Goal: Task Accomplishment & Management: Manage account settings

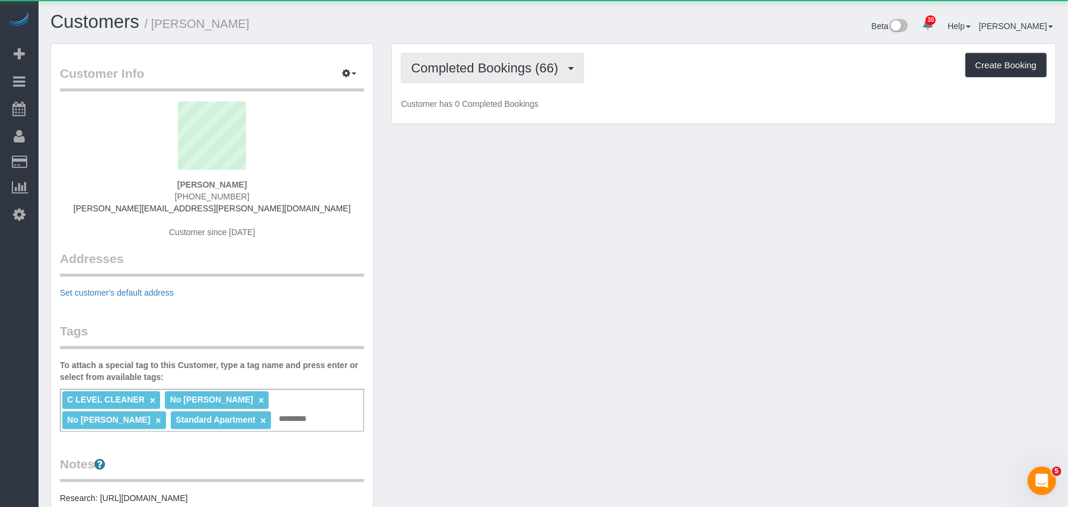
click at [435, 77] on button "Completed Bookings (66)" at bounding box center [492, 68] width 183 height 30
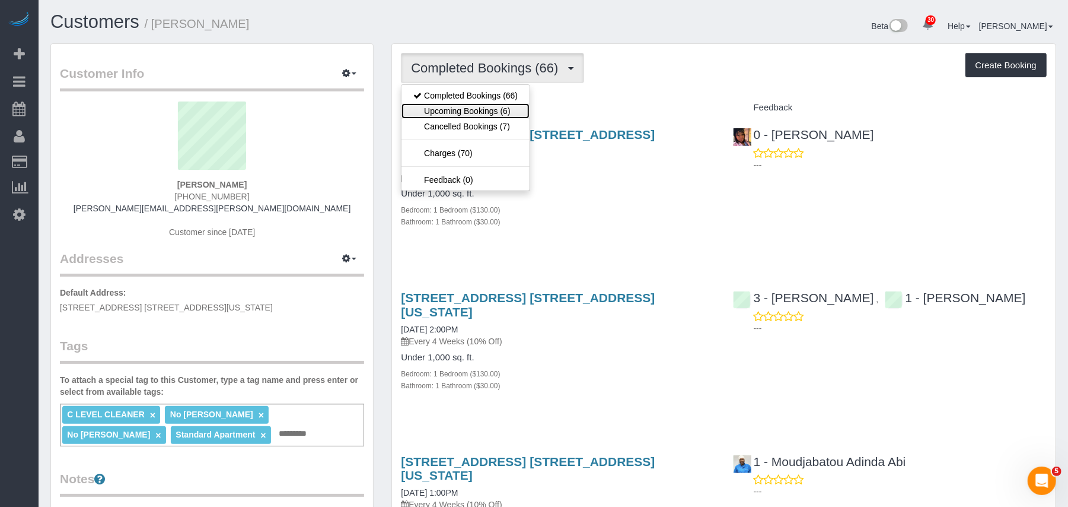
click at [457, 115] on link "Upcoming Bookings (6)" at bounding box center [466, 110] width 128 height 15
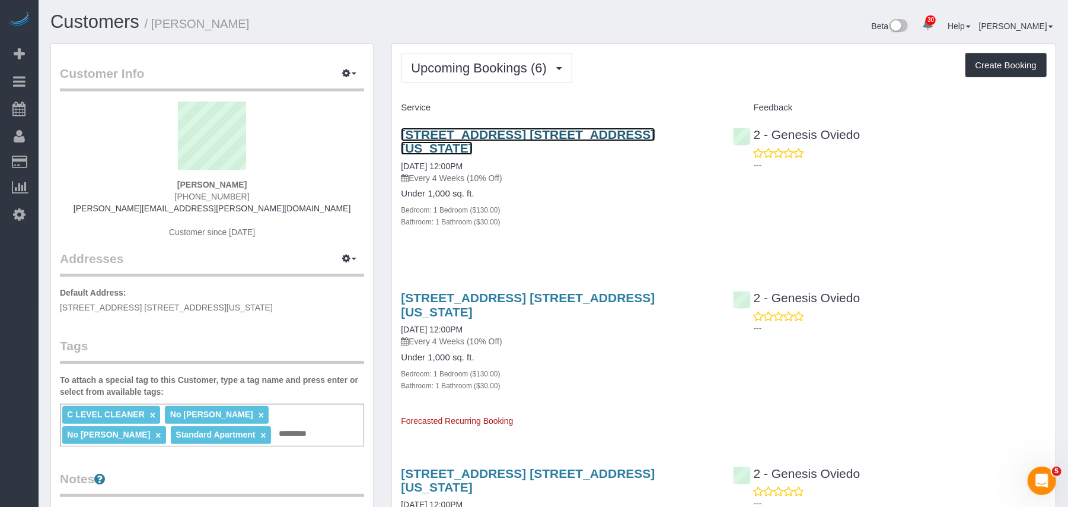
click at [524, 135] on link "84 White Street, Apt. 4b, New York, NY 10013" at bounding box center [528, 141] width 254 height 27
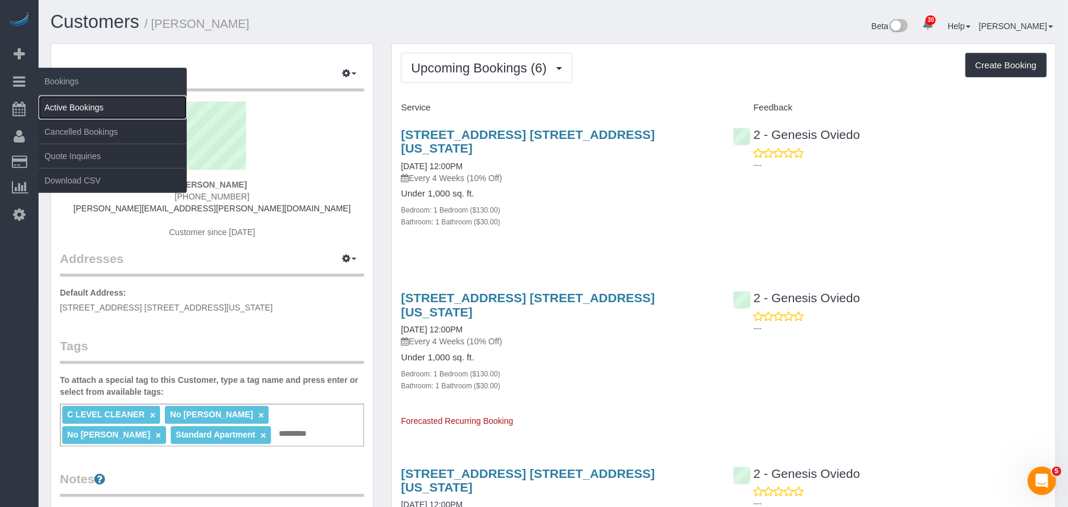
click at [55, 102] on link "Active Bookings" at bounding box center [113, 107] width 148 height 24
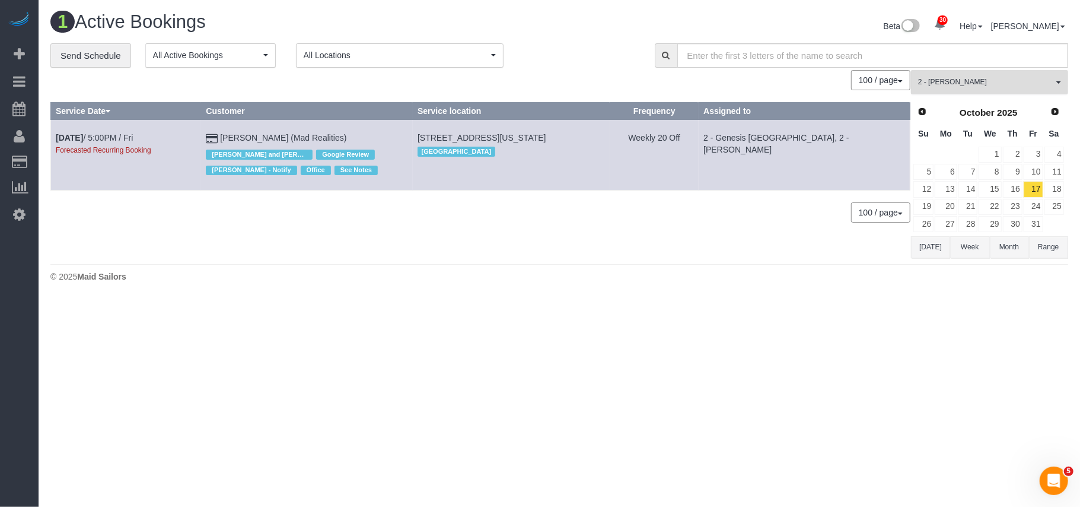
click at [991, 87] on span "2 - [PERSON_NAME]" at bounding box center [985, 82] width 135 height 10
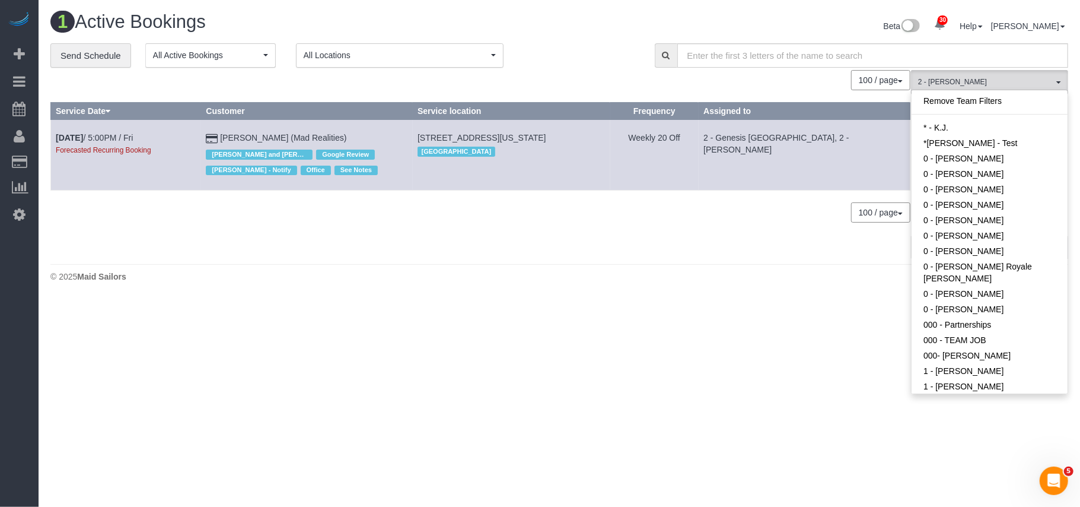
scroll to position [672, 0]
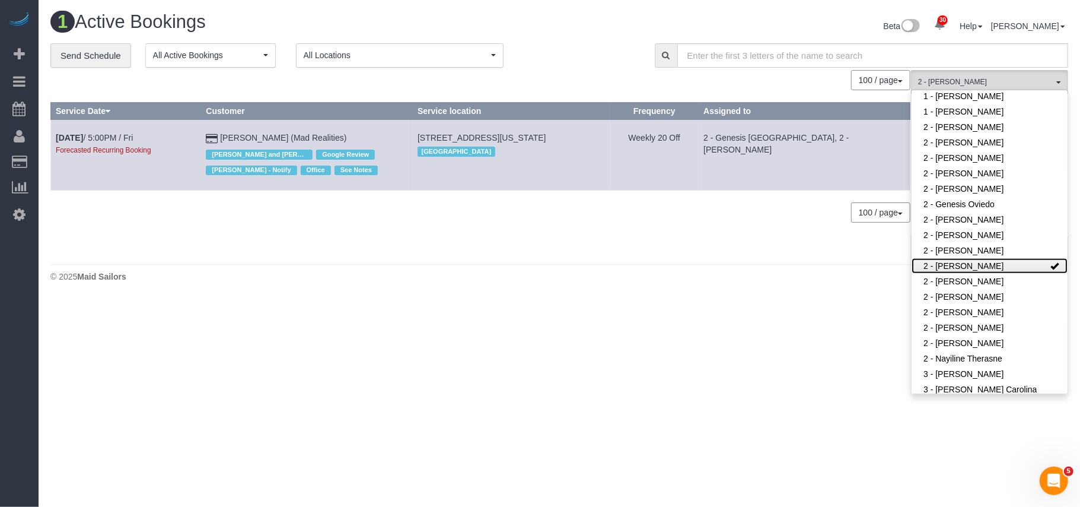
click at [973, 258] on link "2 - [PERSON_NAME]" at bounding box center [990, 265] width 156 height 15
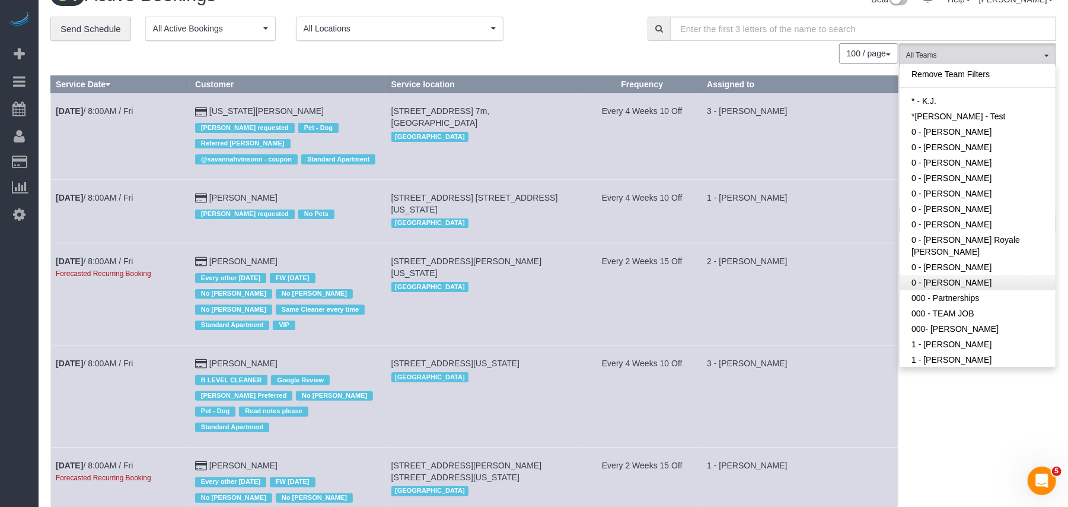
scroll to position [0, 0]
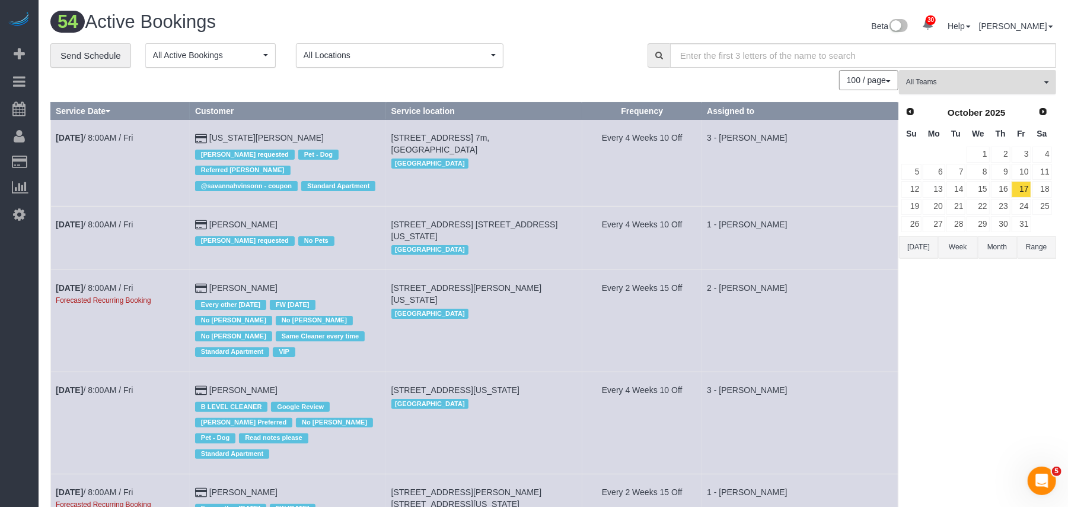
click at [961, 90] on button "All Teams" at bounding box center [977, 82] width 157 height 24
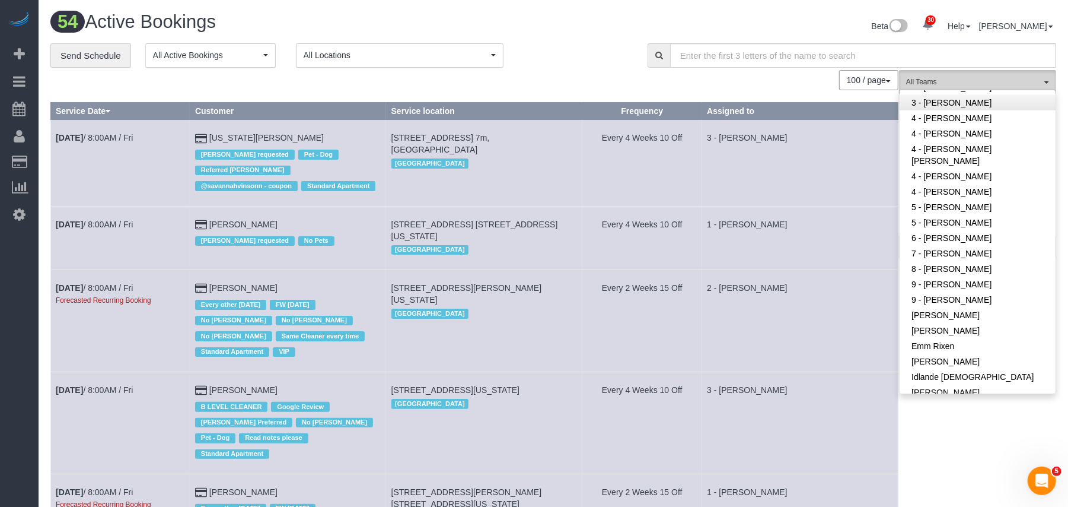
scroll to position [1249, 0]
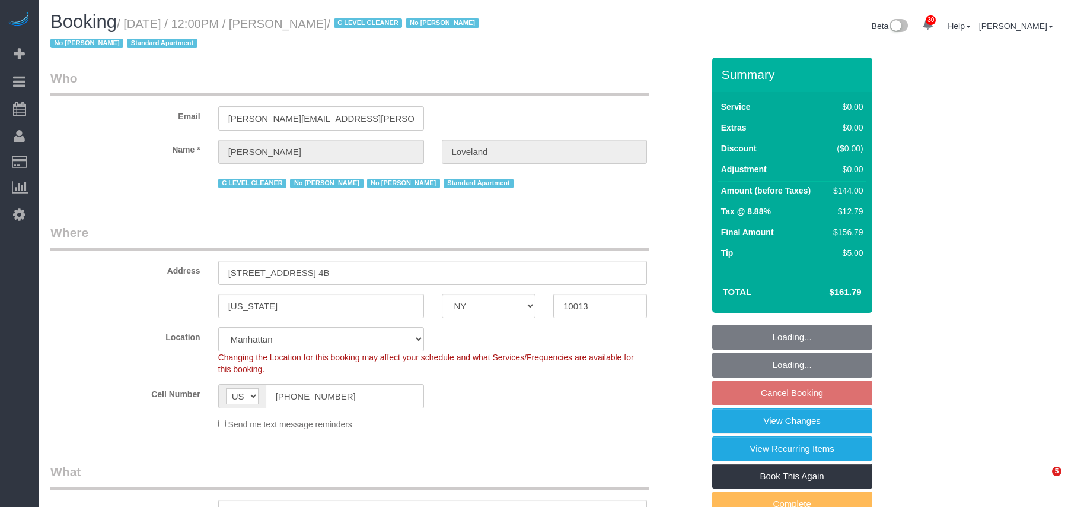
select select "NY"
select select "object:1079"
select select "1"
select select "number:89"
select select "number:90"
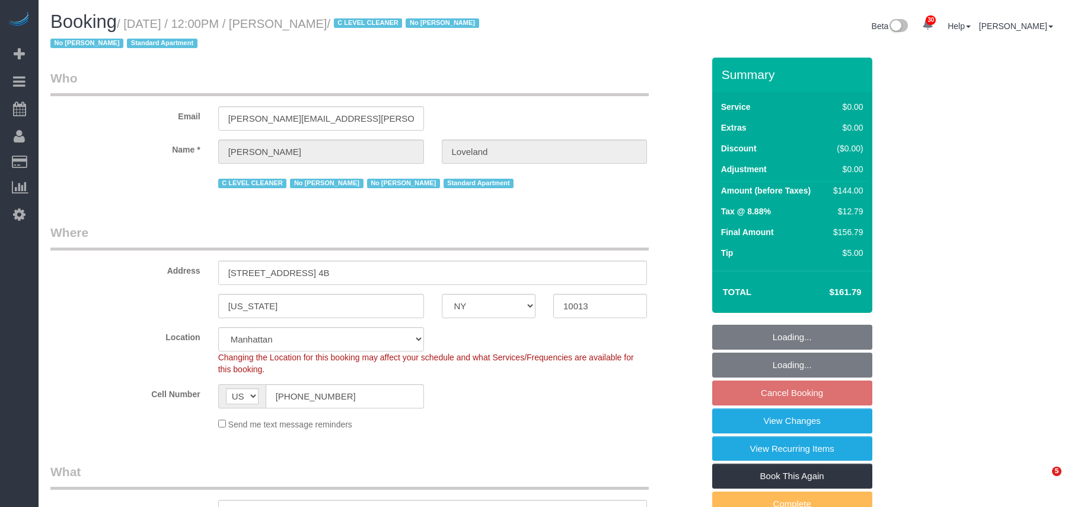
select select "number:15"
select select "number:5"
select select "object:1542"
select select "spot5"
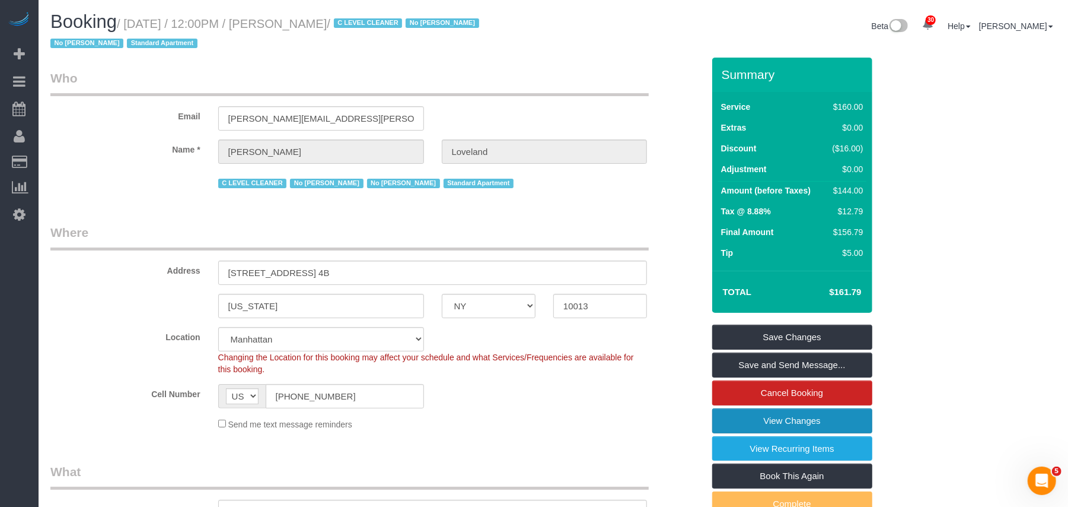
click at [770, 416] on link "View Changes" at bounding box center [792, 420] width 160 height 25
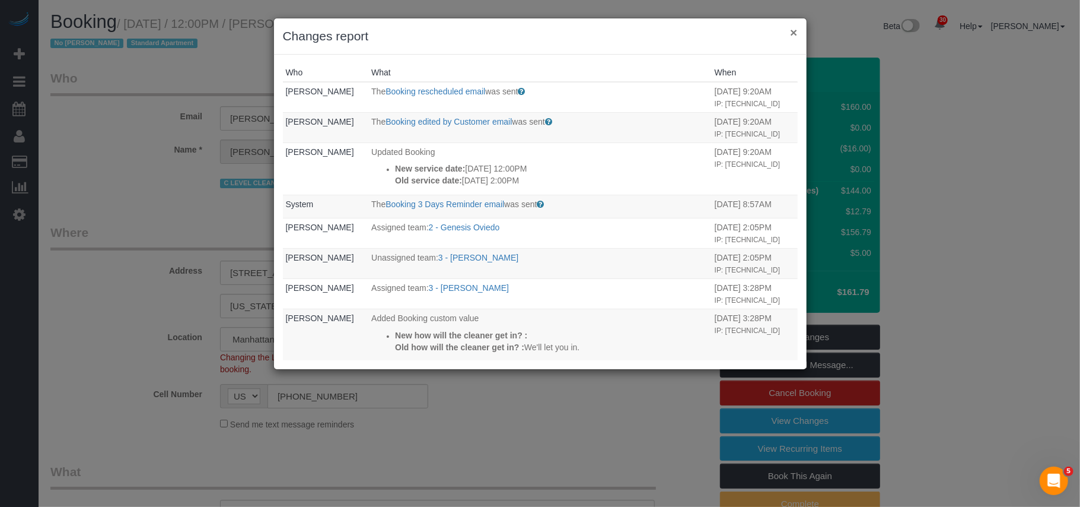
click at [795, 31] on button "×" at bounding box center [793, 32] width 7 height 12
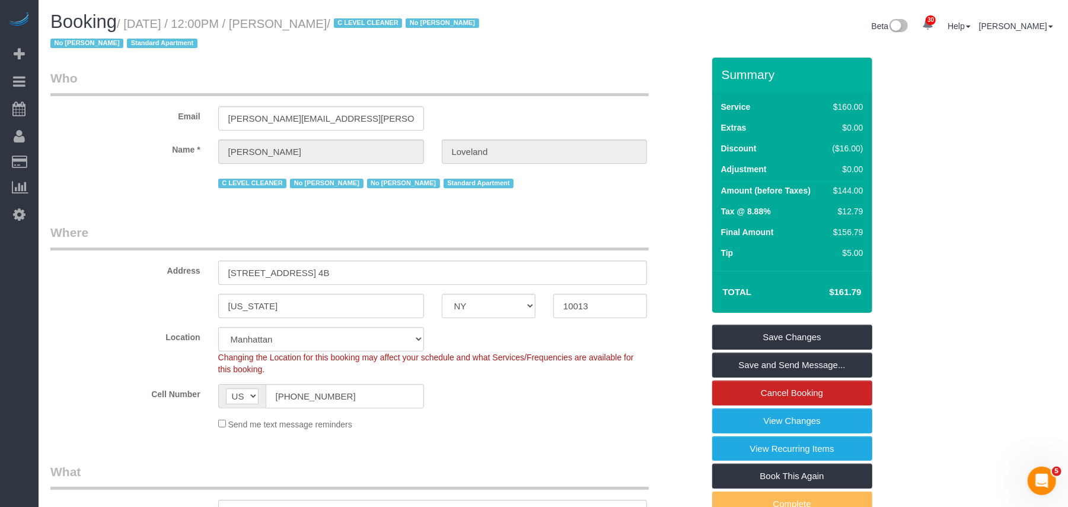
drag, startPoint x: 371, startPoint y: 24, endPoint x: 128, endPoint y: 23, distance: 242.6
click at [128, 23] on small "/ October 31, 2025 / 12:00PM / Dave Loveland / C LEVEL CLEANER No Deshaune Spai…" at bounding box center [266, 33] width 432 height 33
copy small "October 31, 2025 / 12:00PM / Dave Loveland"
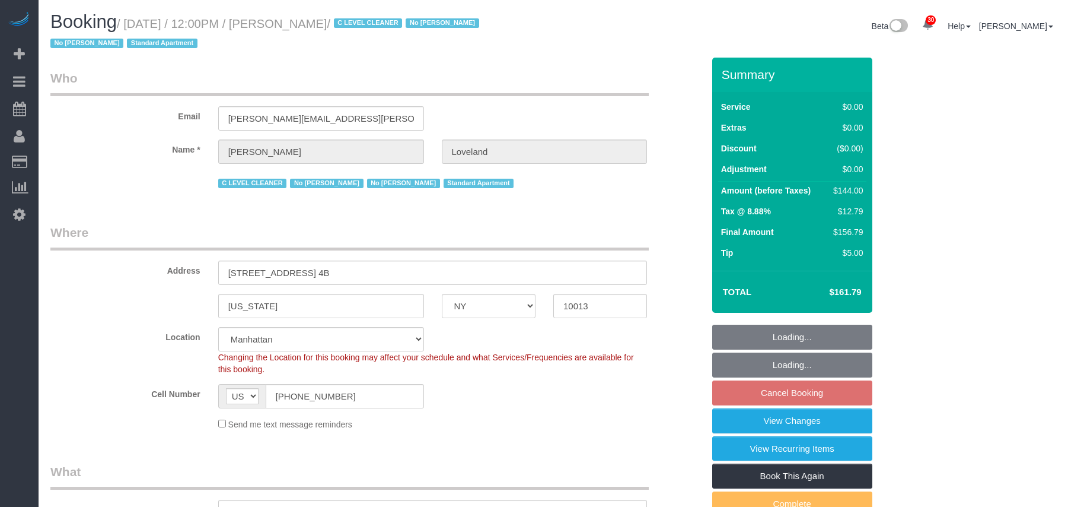
select select "NY"
select select "1"
select select "spot5"
select select "number:89"
select select "number:90"
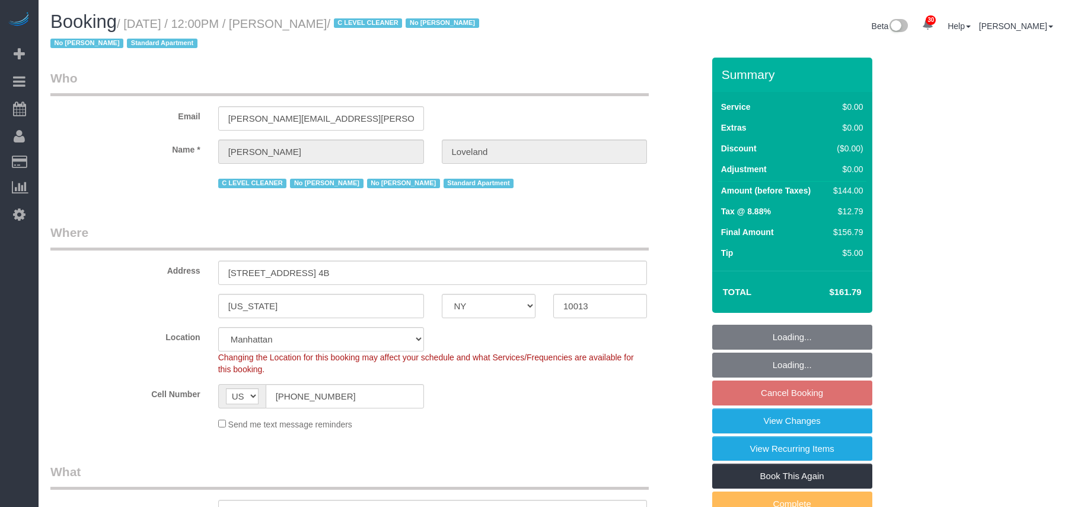
select select "number:15"
select select "number:5"
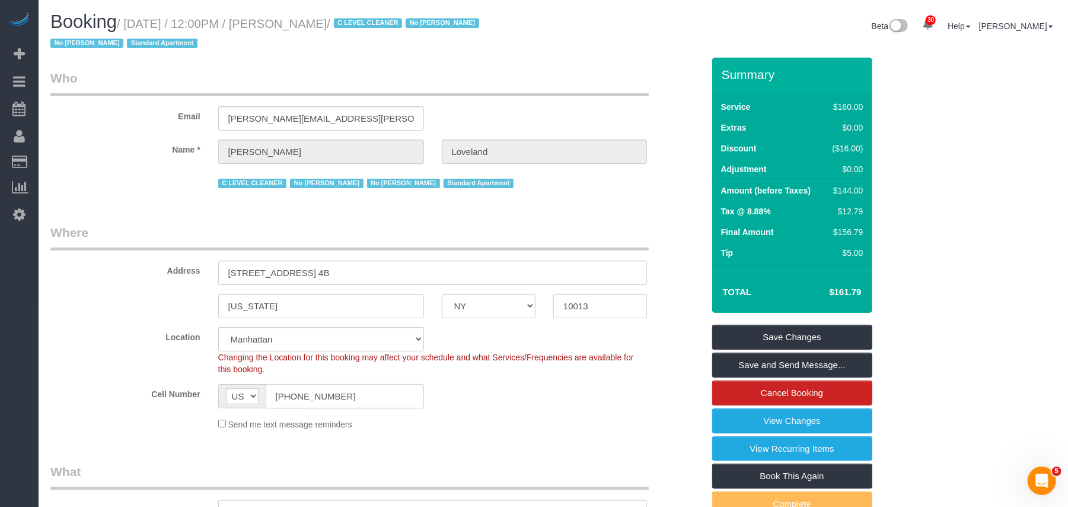
click at [313, 391] on input "[PHONE_NUMBER]" at bounding box center [345, 396] width 158 height 24
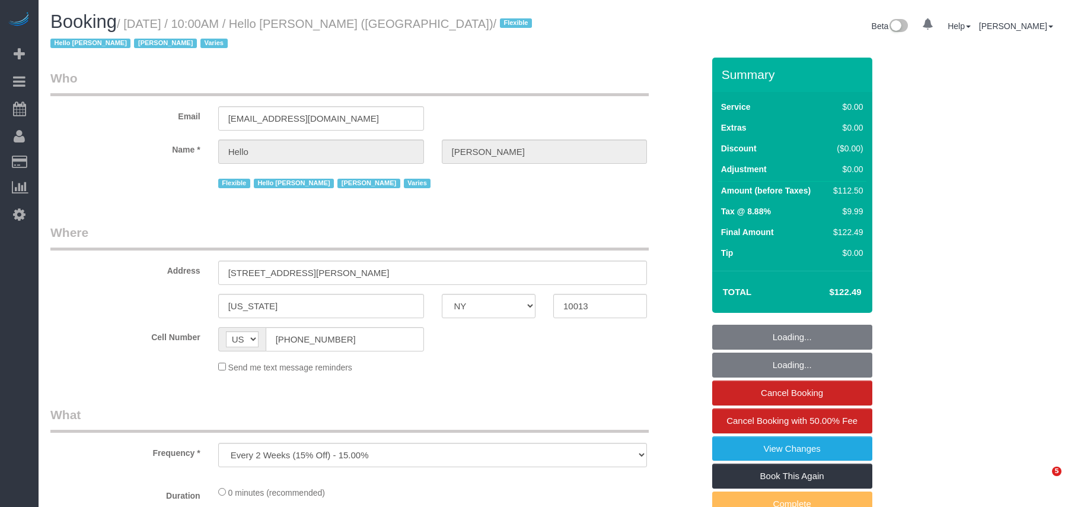
select select "NY"
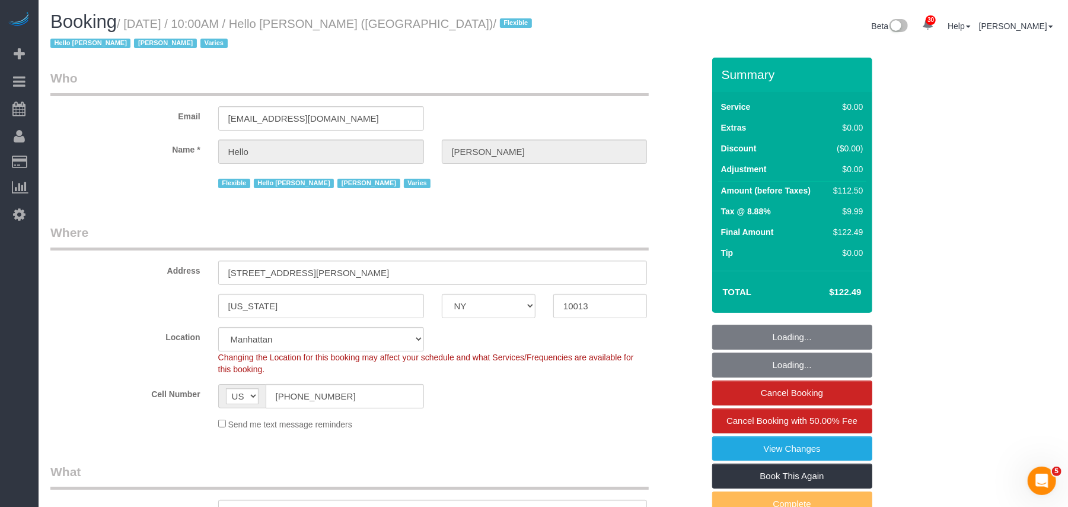
select select "object:821"
select select "number:89"
select select "number:90"
select select "number:15"
select select "number:6"
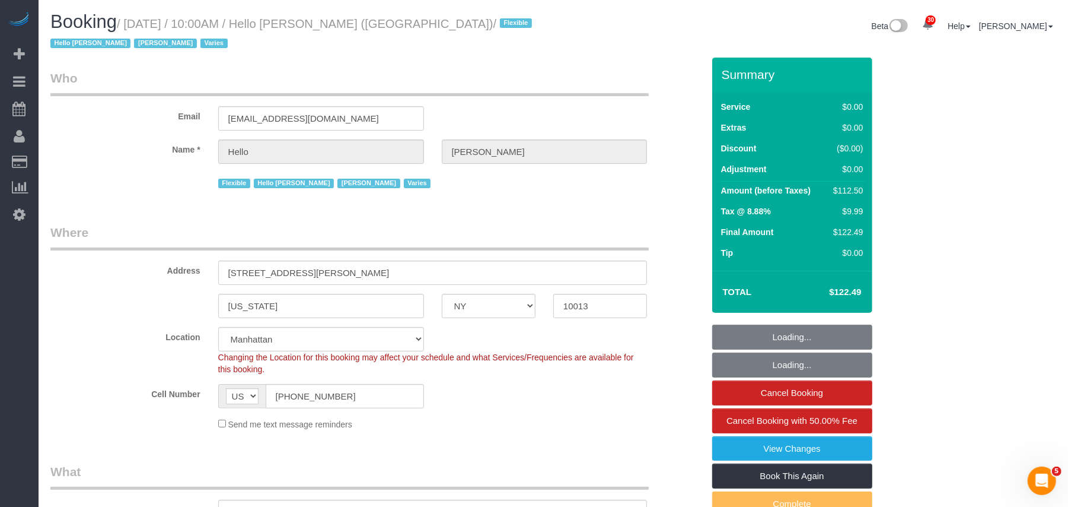
select select "spot1"
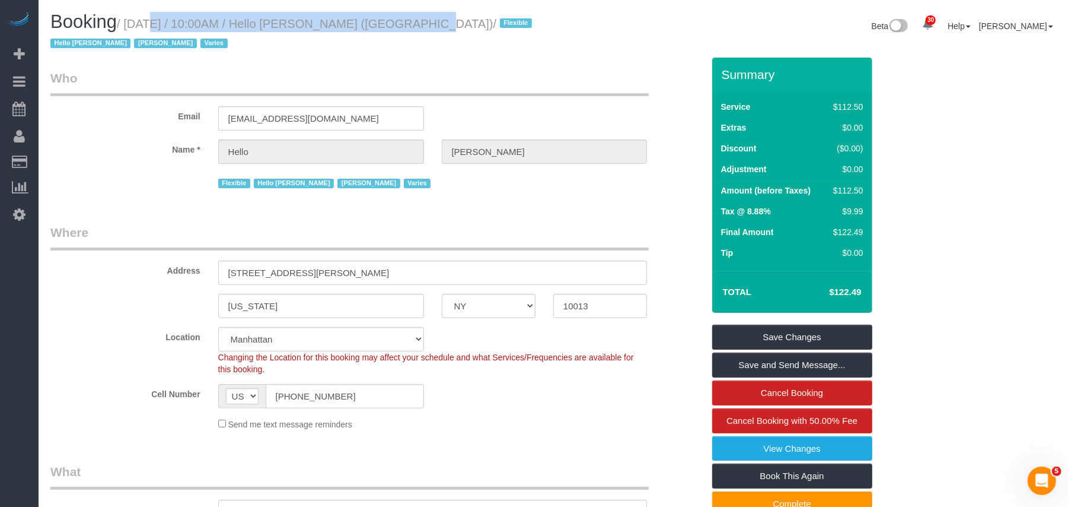
drag, startPoint x: 145, startPoint y: 21, endPoint x: 129, endPoint y: 21, distance: 16.0
click at [129, 21] on small "/ September 30, 2025 / 10:00AM / Hello Alfred (NYC) / Flexible Hello Alfred Jac…" at bounding box center [292, 33] width 485 height 33
drag, startPoint x: 345, startPoint y: 273, endPoint x: 218, endPoint y: 271, distance: 126.4
click at [218, 271] on input "88 Leonard Street, Apt. 1906" at bounding box center [432, 272] width 429 height 24
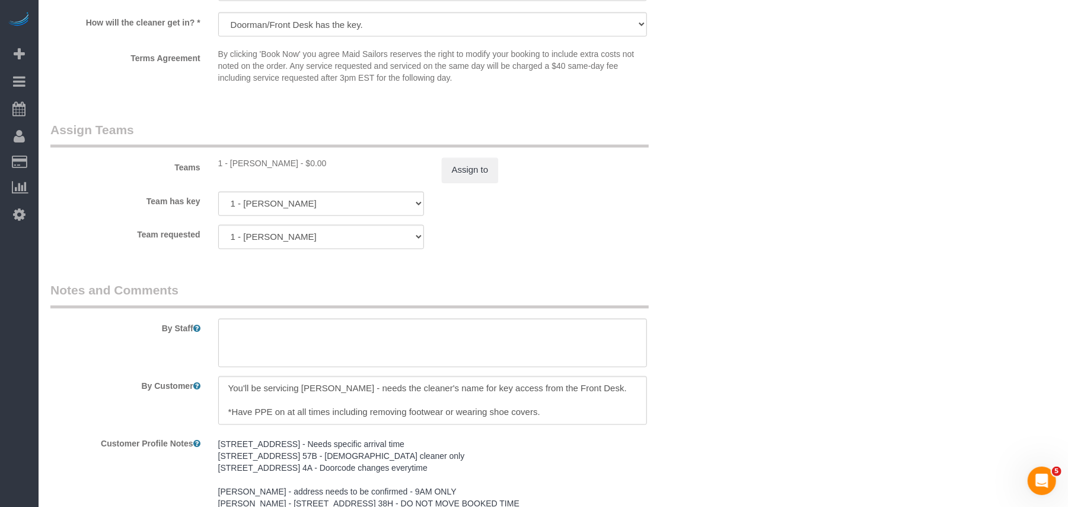
scroll to position [1502, 0]
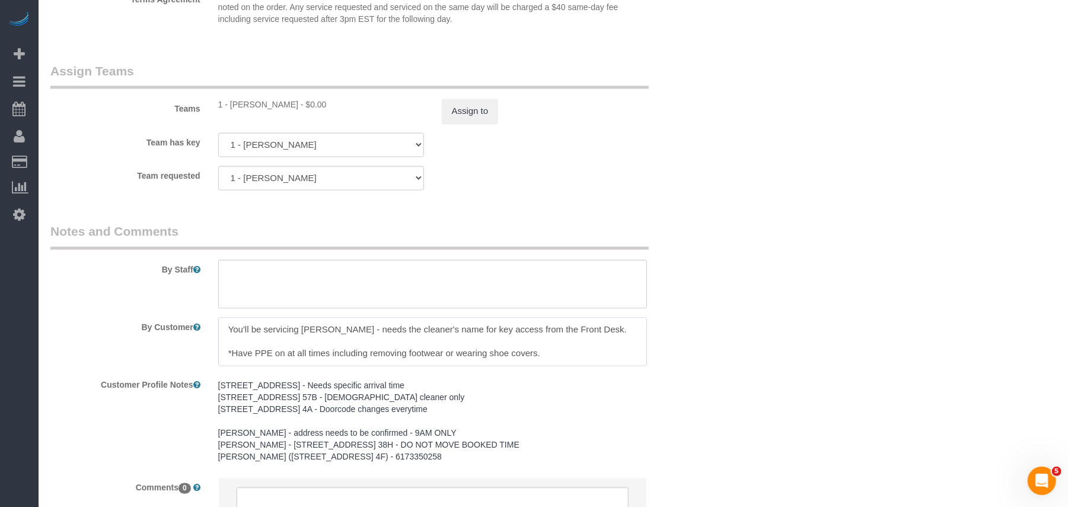
drag, startPoint x: 355, startPoint y: 331, endPoint x: 304, endPoint y: 326, distance: 51.2
click at [304, 326] on textarea at bounding box center [432, 341] width 429 height 49
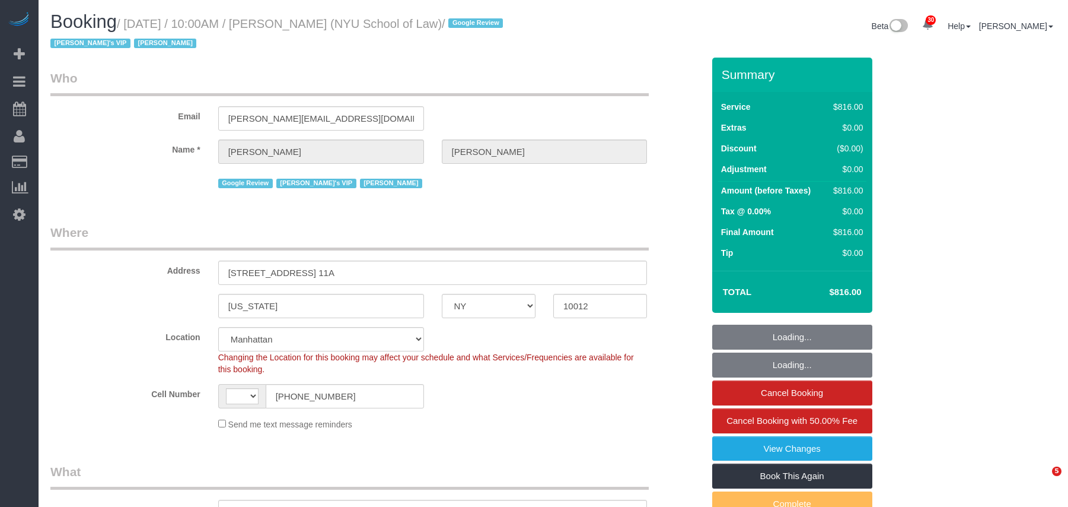
select select "NY"
select select "number:89"
select select "number:90"
select select "number:15"
select select "number:7"
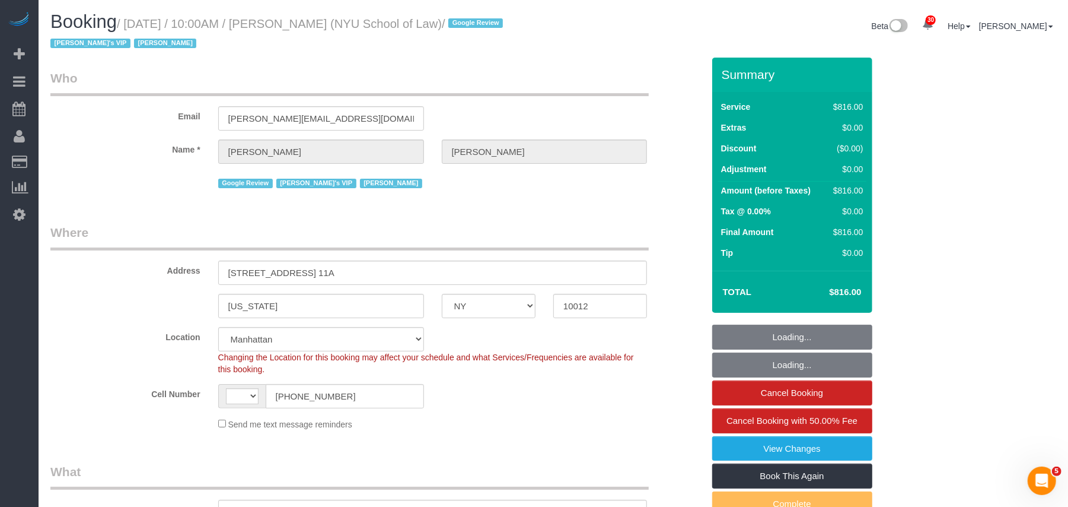
select select "object:715"
select select "string:US"
select select "3"
select select "240"
select select "spot1"
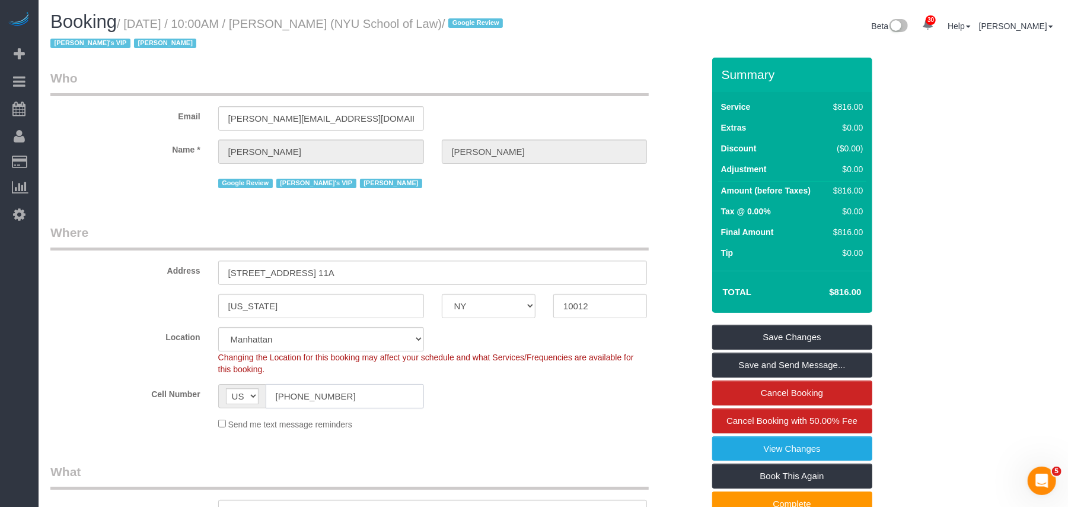
click at [306, 401] on input "(212) 992-8110" at bounding box center [345, 396] width 158 height 24
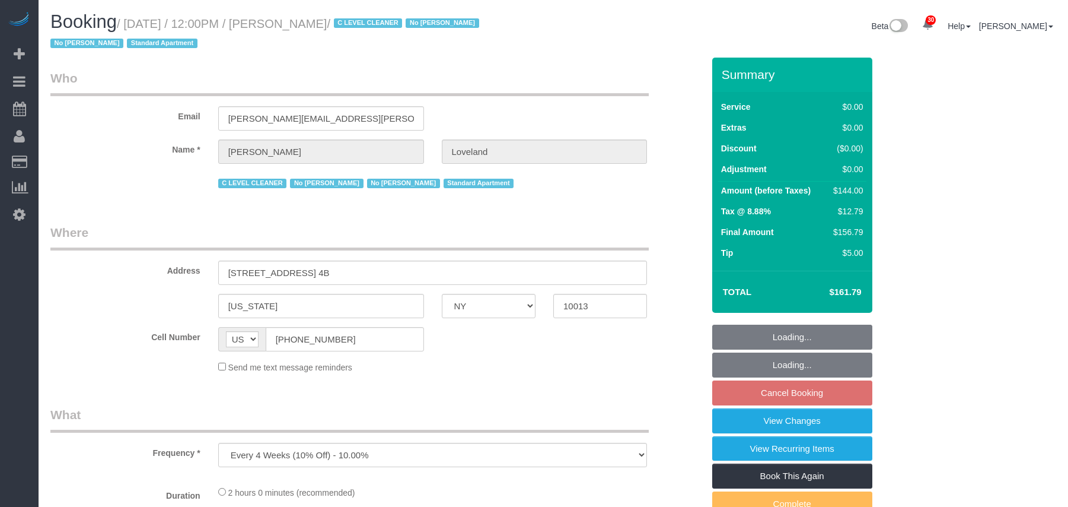
select select "NY"
select select "number:89"
select select "number:90"
select select "number:15"
select select "number:5"
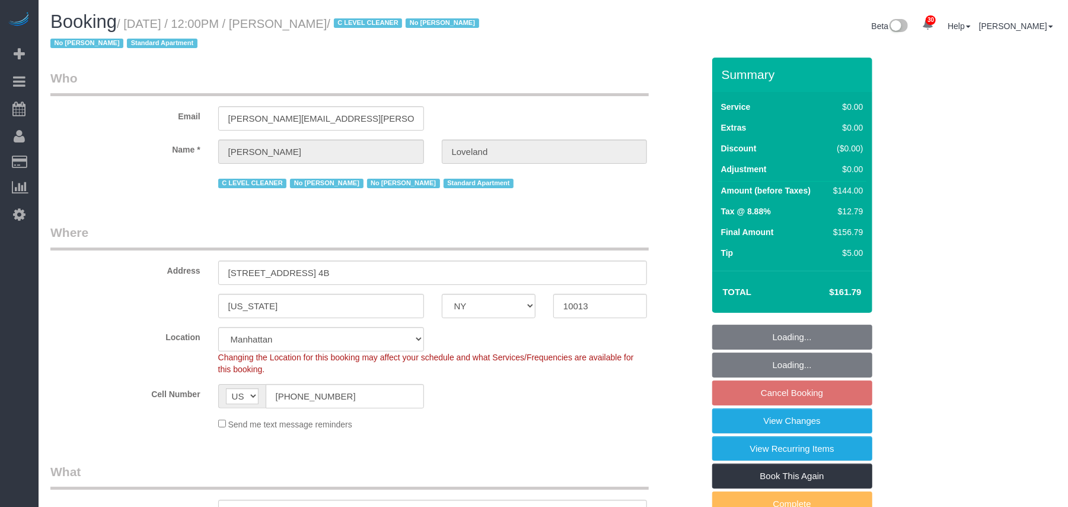
select select "1"
select select "object:1542"
select select "spot5"
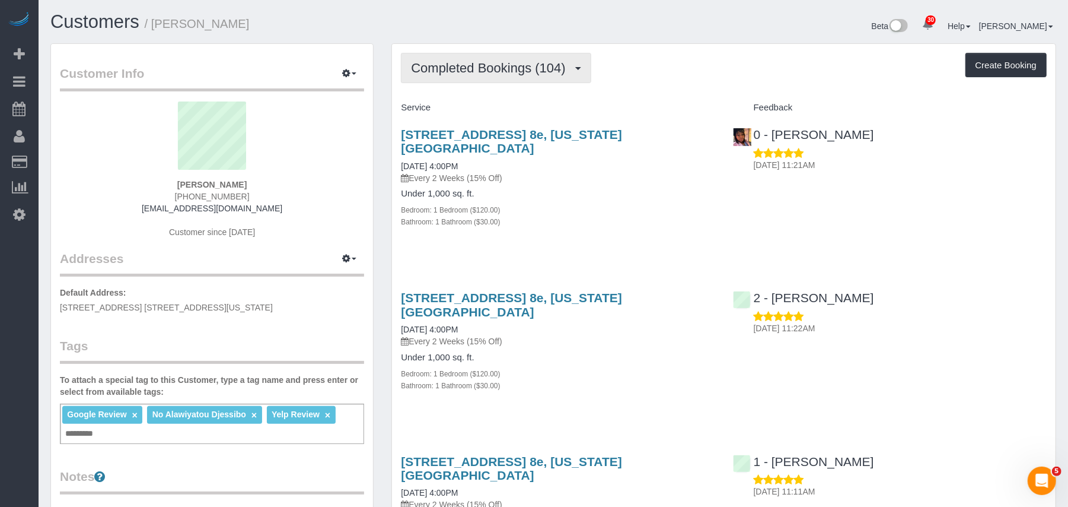
click at [509, 72] on span "Completed Bookings (104)" at bounding box center [491, 67] width 160 height 15
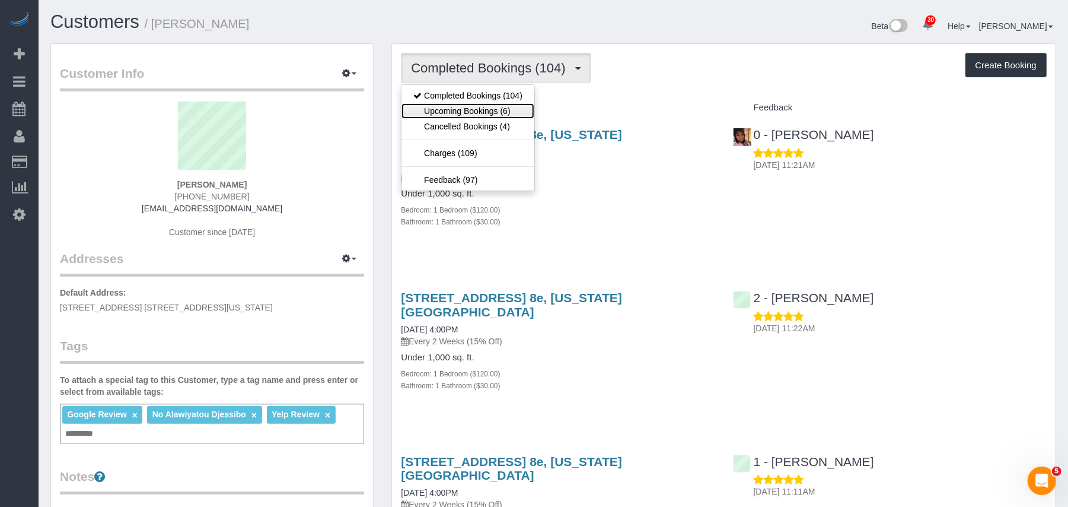
click at [506, 106] on link "Upcoming Bookings (6)" at bounding box center [468, 110] width 133 height 15
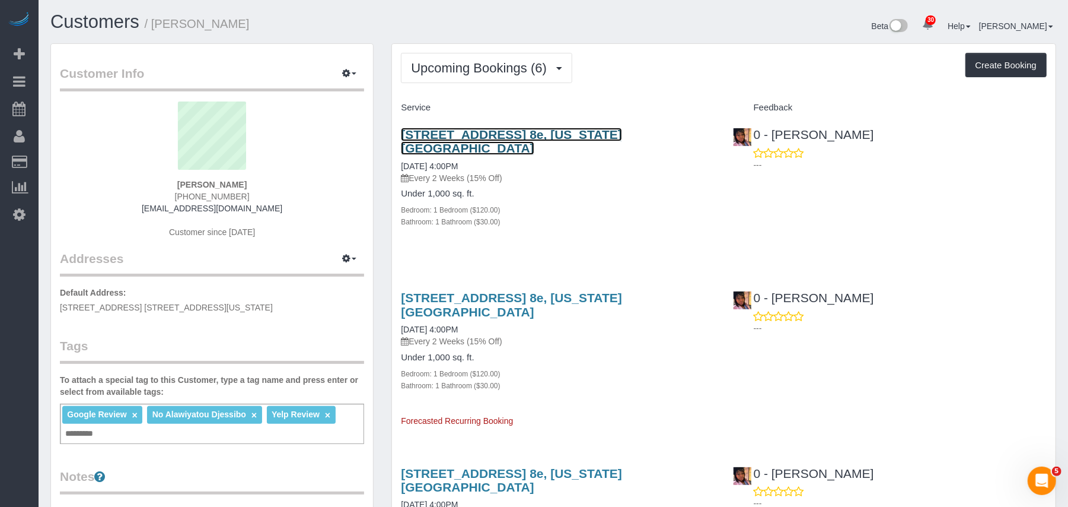
click at [474, 133] on link "205 West 88th Street, Apt. 8e, New York, NY 10024" at bounding box center [511, 141] width 221 height 27
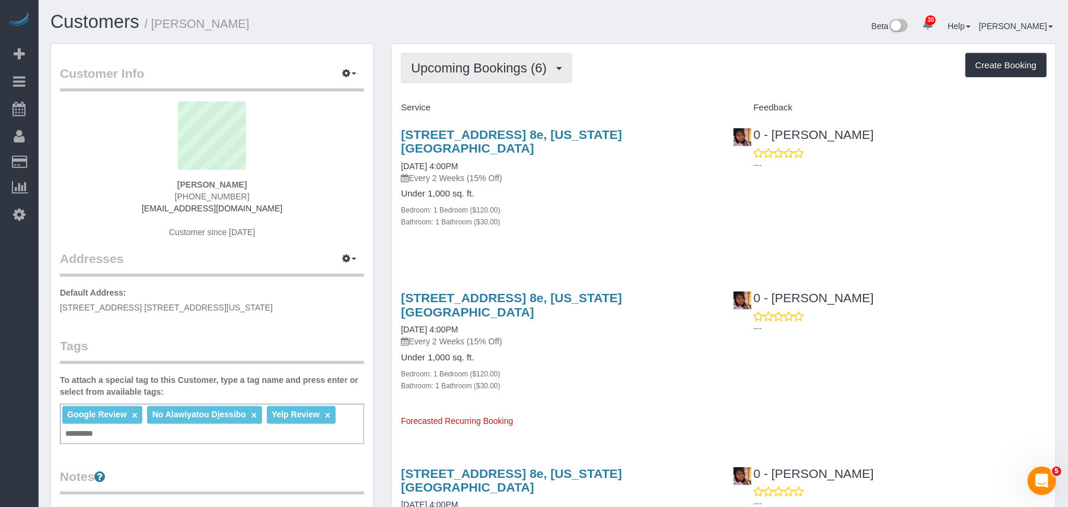
click at [463, 83] on button "Upcoming Bookings (6)" at bounding box center [486, 68] width 171 height 30
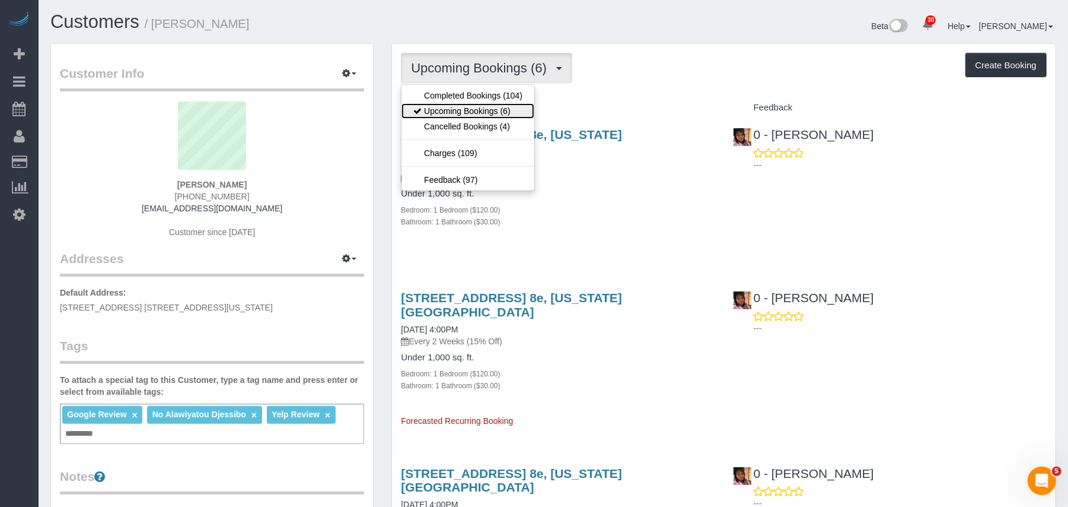
click at [463, 107] on link "Upcoming Bookings (6)" at bounding box center [468, 110] width 133 height 15
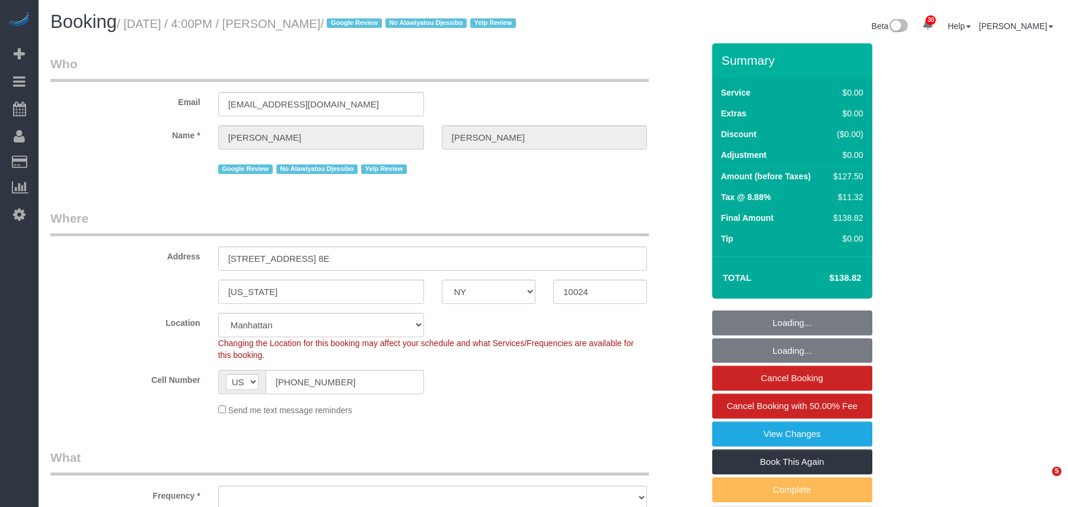
select select "NY"
select select "number:89"
select select "number:90"
select select "number:15"
select select "number:5"
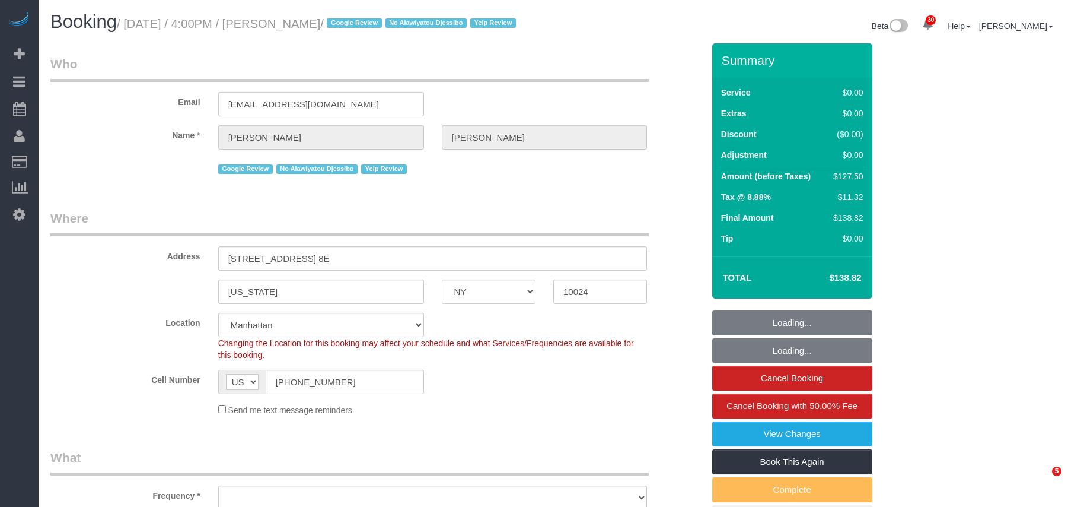
select select "number:21"
select select "object:1576"
select select "1"
select select "spot1"
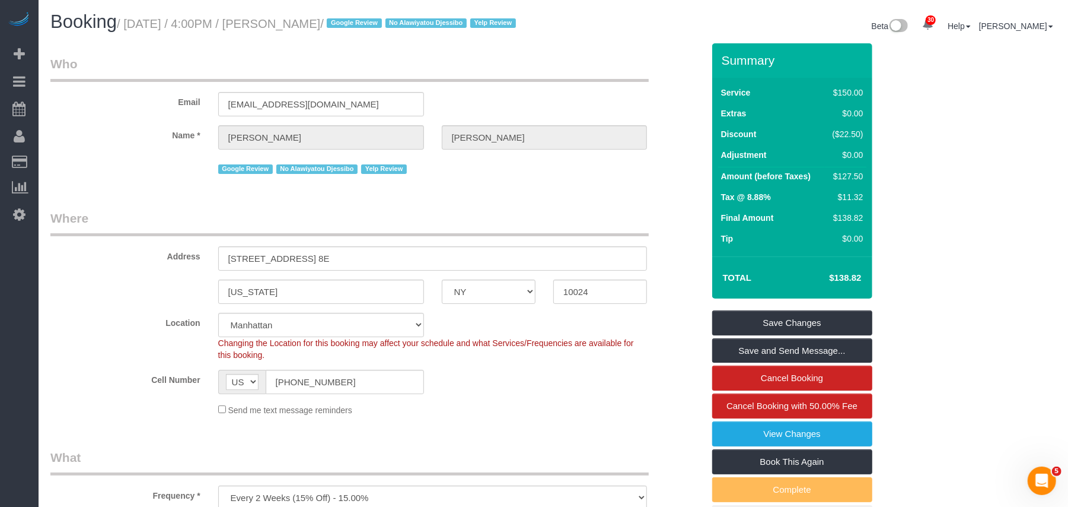
drag, startPoint x: 371, startPoint y: 24, endPoint x: 129, endPoint y: 18, distance: 242.1
click at [129, 18] on small "/ September 30, 2025 / 4:00PM / Mike Maguire / Google Review No Alawiyatou Djes…" at bounding box center [318, 23] width 403 height 13
copy small "September 30, 2025 / 4:00PM / Mike Maguire"
click at [792, 410] on span "Cancel Booking with 50.00% Fee" at bounding box center [792, 405] width 131 height 10
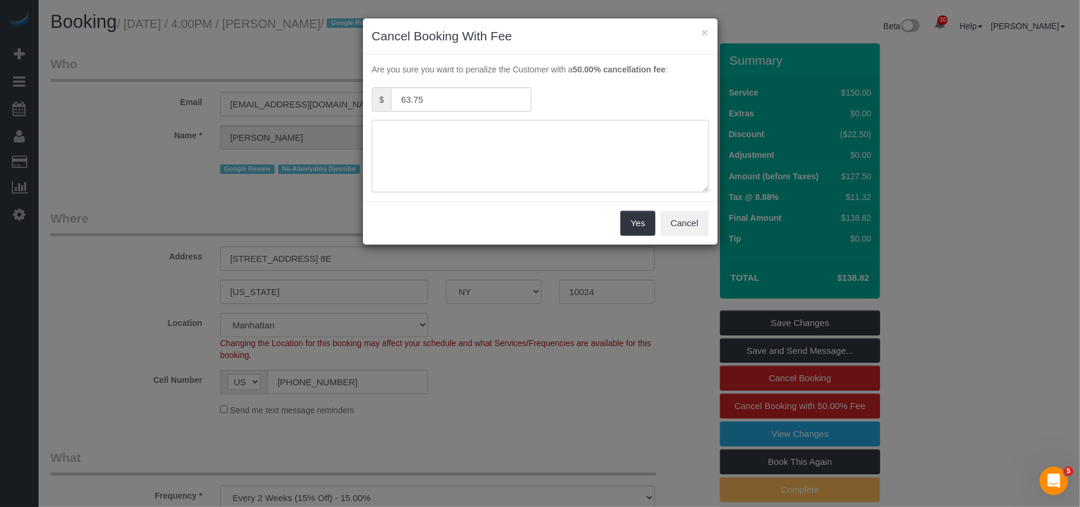
click at [453, 138] on textarea at bounding box center [540, 156] width 337 height 72
type textarea "C"
paste textarea "a work emergency"
click at [510, 136] on textarea at bounding box center [540, 156] width 337 height 72
click at [619, 130] on textarea at bounding box center [540, 156] width 337 height 72
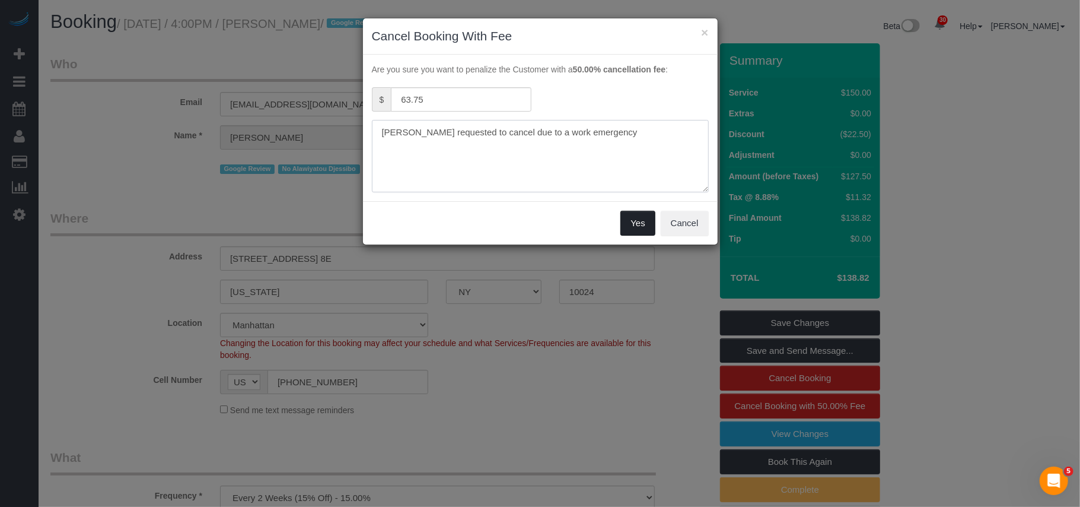
type textarea "Mike requested to cancel due to a work emergency"
click at [646, 227] on button "Yes" at bounding box center [637, 223] width 34 height 25
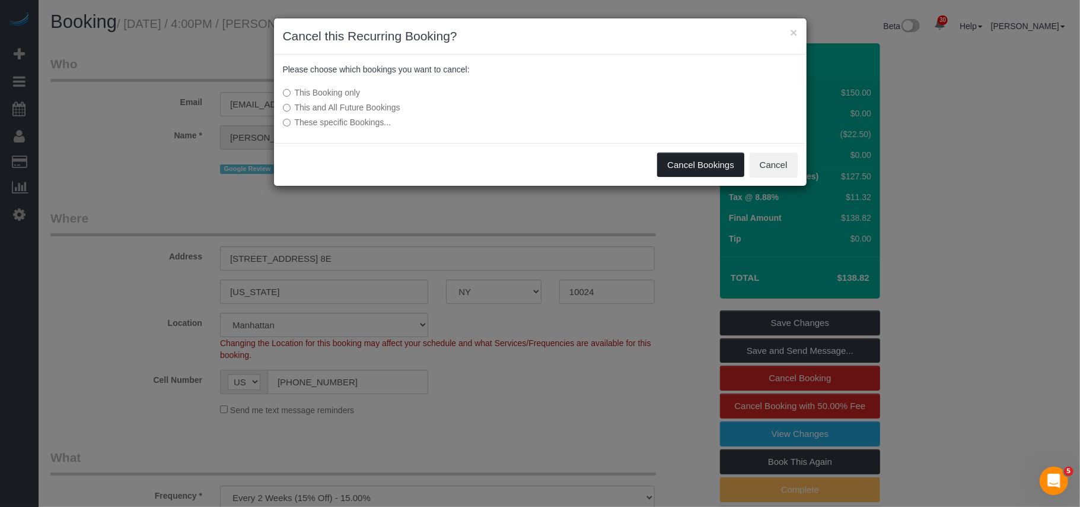
click at [699, 161] on button "Cancel Bookings" at bounding box center [700, 164] width 87 height 25
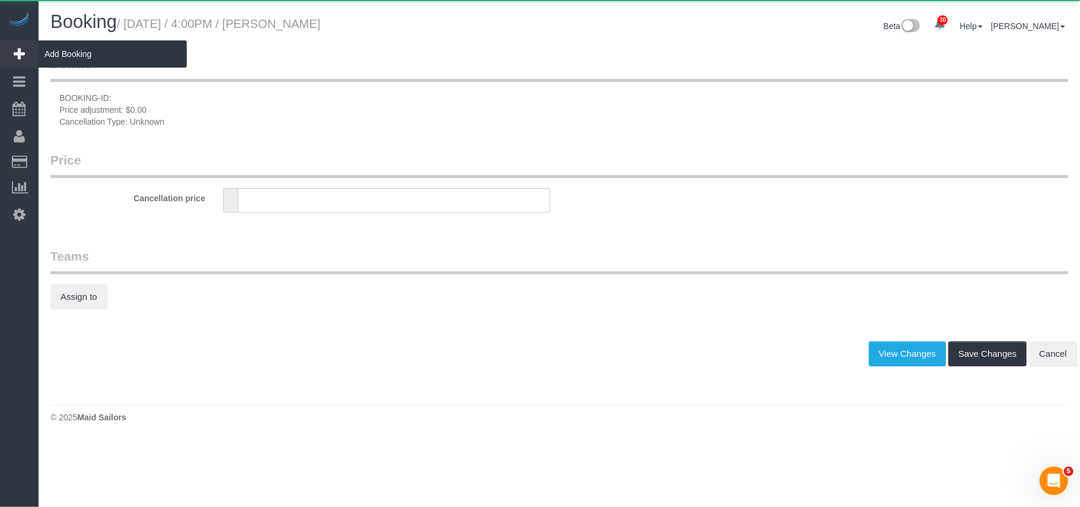
type input "63.75"
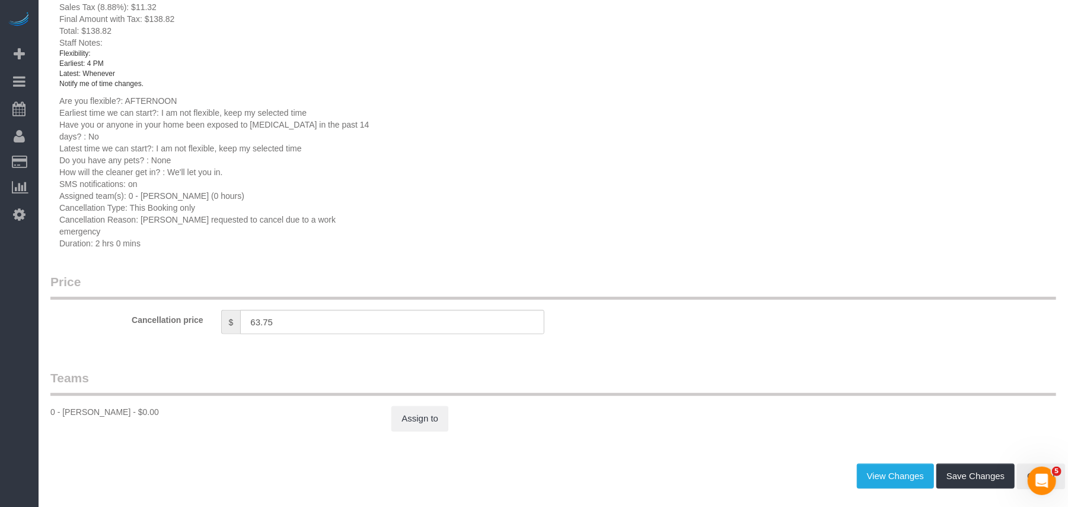
scroll to position [346, 0]
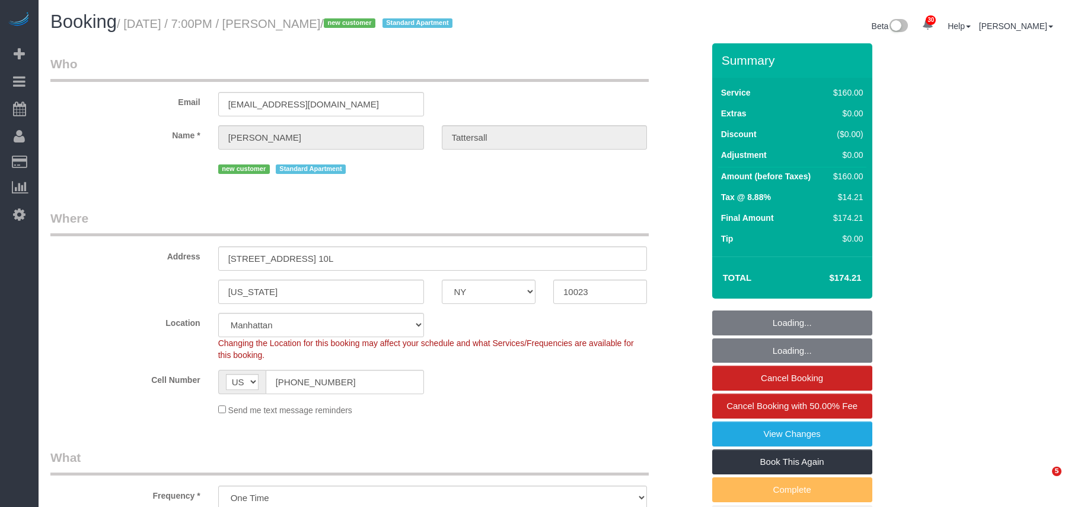
select select "NY"
select select "spot1"
select select "number:66"
select select "number:79"
select select "number:15"
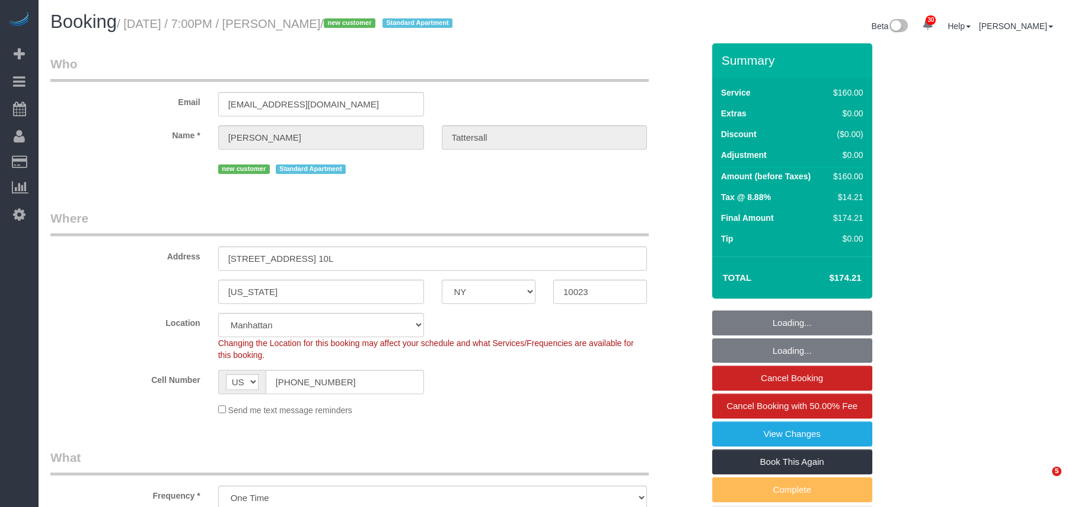
select select "number:5"
select select "object:1526"
